Goal: Task Accomplishment & Management: Use online tool/utility

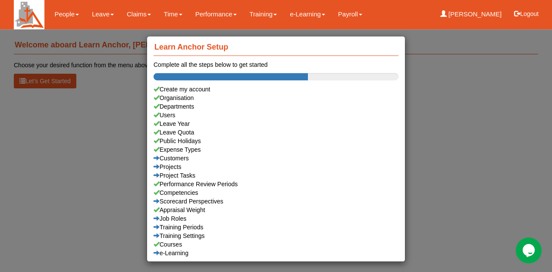
click at [96, 13] on div "Learn Anchor Setup Complete all the steps below to get started Create my accoun…" at bounding box center [276, 136] width 552 height 272
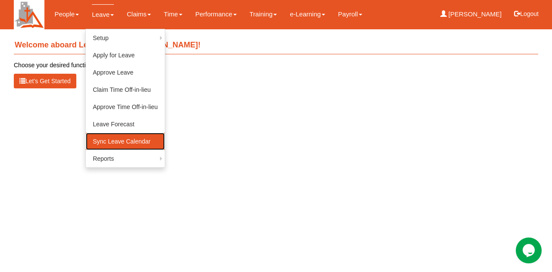
click at [100, 142] on link "Sync Leave Calendar" at bounding box center [125, 141] width 79 height 17
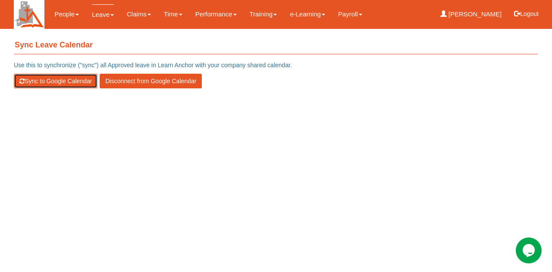
click at [70, 82] on button "Sync to Google Calendar" at bounding box center [56, 81] width 84 height 15
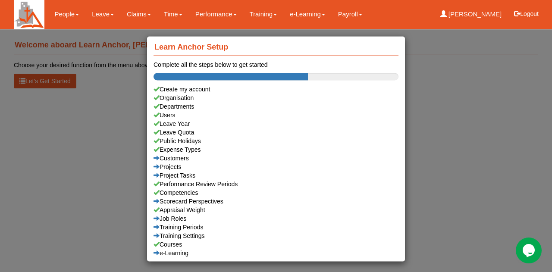
click at [99, 12] on div "Learn Anchor Setup Complete all the steps below to get started Create my accoun…" at bounding box center [276, 136] width 552 height 272
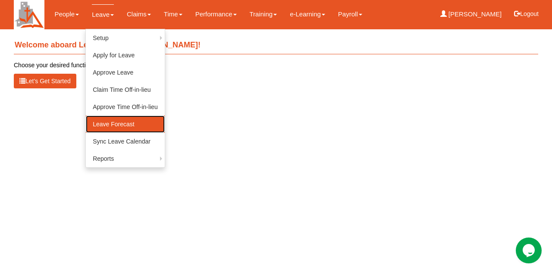
click at [112, 123] on link "Leave Forecast" at bounding box center [125, 124] width 79 height 17
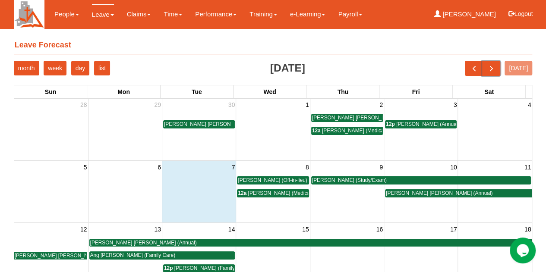
click at [496, 64] on span "next" at bounding box center [491, 68] width 9 height 9
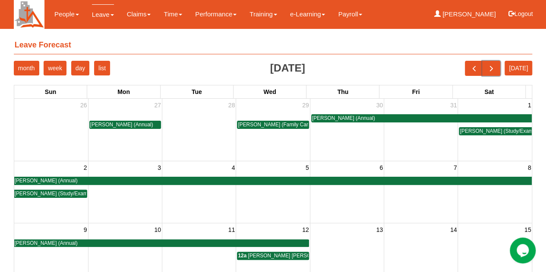
click at [496, 64] on span "next" at bounding box center [491, 68] width 9 height 9
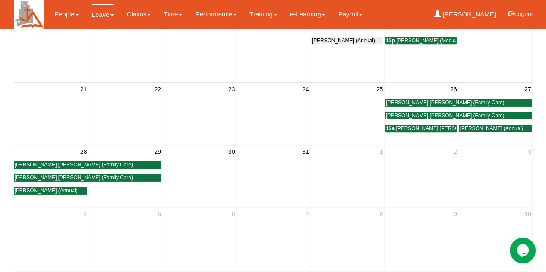
scroll to position [210, 0]
